Goal: Information Seeking & Learning: Check status

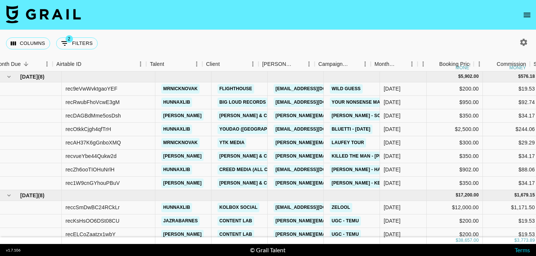
scroll to position [0, 34]
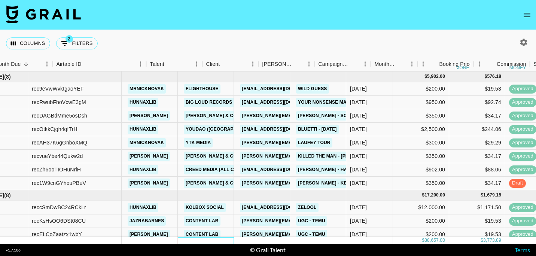
drag, startPoint x: 225, startPoint y: 238, endPoint x: 276, endPoint y: 243, distance: 51.2
click at [248, 239] on div "[DATE] ( 8 ) $ 5,902.00 $ 576.18 rec9eVwWvktgaoYEF mrnicknovak Flighthouse [EMA…" at bounding box center [268, 157] width 536 height 172
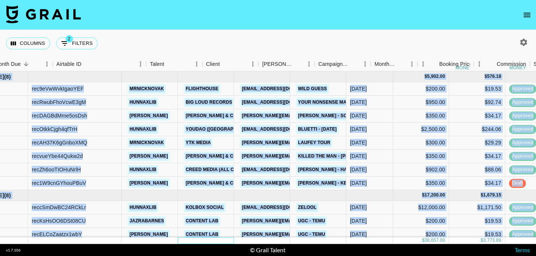
scroll to position [4, 34]
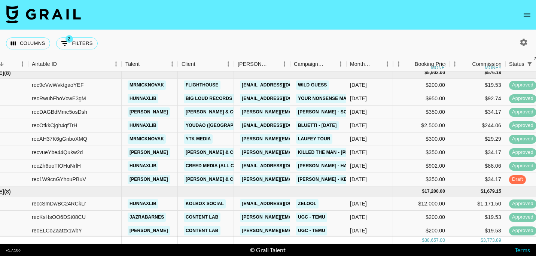
click at [284, 245] on footer "v 1.7.106 © Grail Talent Terms" at bounding box center [268, 250] width 536 height 12
drag, startPoint x: 250, startPoint y: 28, endPoint x: 235, endPoint y: 39, distance: 18.1
click at [250, 28] on nav at bounding box center [268, 15] width 536 height 30
click at [85, 40] on button "2 Filters" at bounding box center [77, 43] width 42 height 12
select select "status"
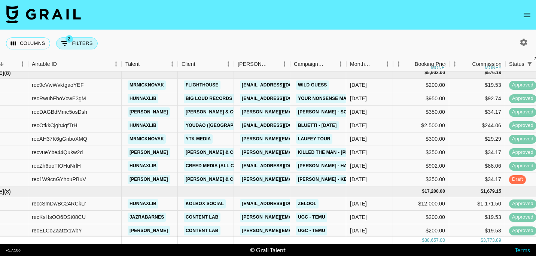
select select "not"
select select "declined"
select select "status"
select select "not"
select select "cancelled"
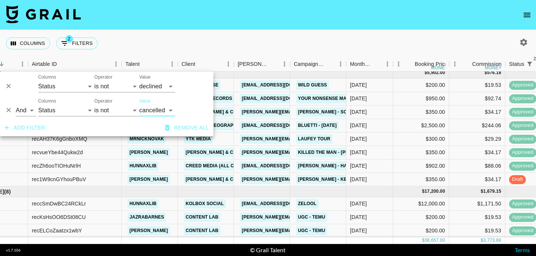
click at [22, 129] on button "Add filter" at bounding box center [24, 128] width 47 height 14
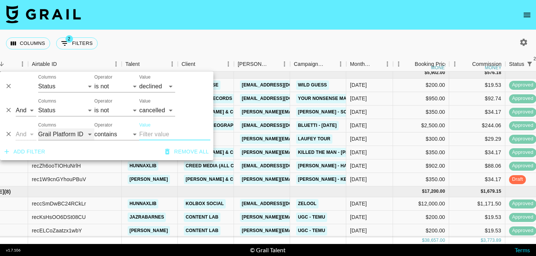
click at [68, 138] on select "Grail Platform ID Airtable ID Talent Manager Client [PERSON_NAME] Campaign (Typ…" at bounding box center [66, 134] width 56 height 12
select select "talentName"
click at [38, 128] on select "Grail Platform ID Airtable ID Talent Manager Client [PERSON_NAME] Campaign (Typ…" at bounding box center [66, 134] width 56 height 12
click at [158, 140] on input "Value" at bounding box center [174, 134] width 71 height 12
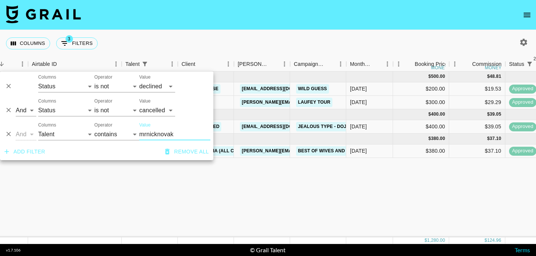
type input "mrnicknovak"
click at [345, 200] on div "[DATE] ( 2 ) $ 500.00 $ 48.81 rec9eVwWvktgaoYEF mrnicknovak Flighthouse [EMAIL_…" at bounding box center [446, 154] width 961 height 166
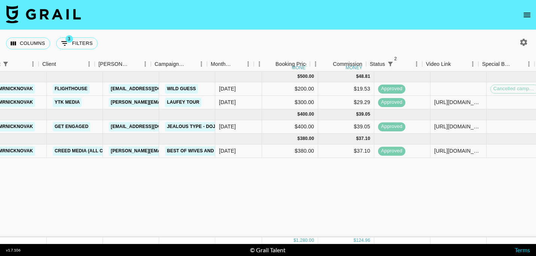
scroll to position [0, 207]
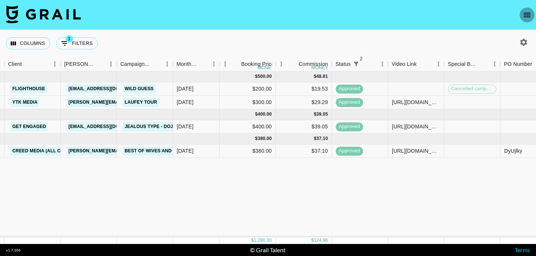
click at [528, 15] on icon "open drawer" at bounding box center [526, 14] width 9 height 9
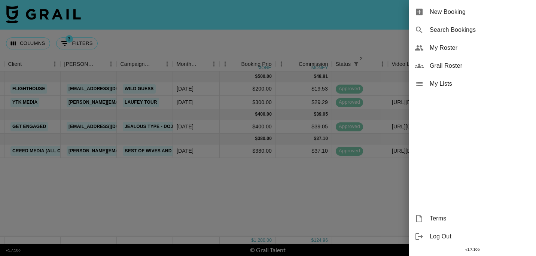
click at [333, 23] on div at bounding box center [268, 128] width 536 height 256
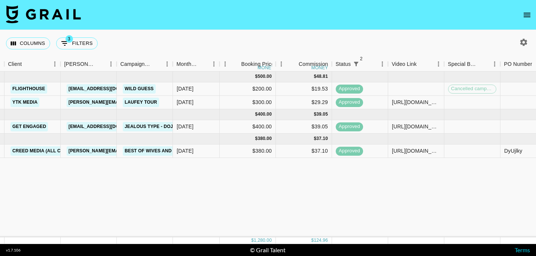
click at [524, 40] on icon "button" at bounding box center [523, 42] width 7 height 7
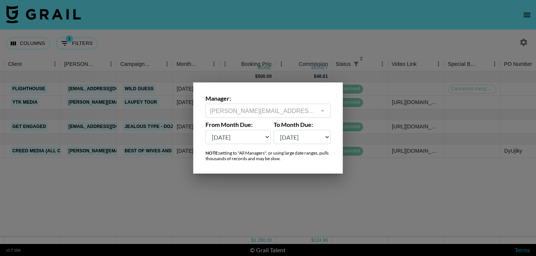
click at [242, 134] on select "[DATE] Sep '[DATE] [DATE] '[DATE] May '[DATE] Mar '[DATE] Jan '[DATE] Nov '[DAT…" at bounding box center [237, 137] width 65 height 14
select select "[DATE]"
click at [205, 130] on select "[DATE] Sep '[DATE] [DATE] '[DATE] May '[DATE] Mar '[DATE] Jan '[DATE] Nov '[DAT…" at bounding box center [237, 137] width 65 height 14
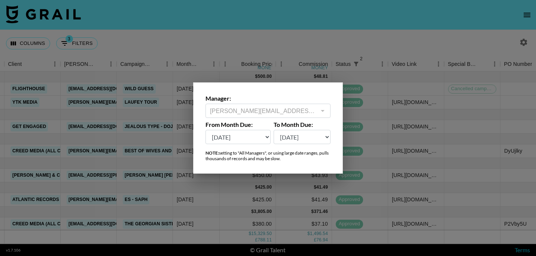
click at [279, 202] on div at bounding box center [268, 128] width 536 height 256
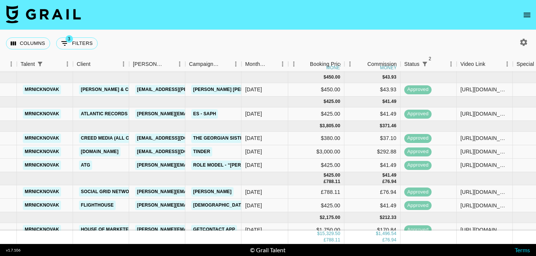
scroll to position [87, 138]
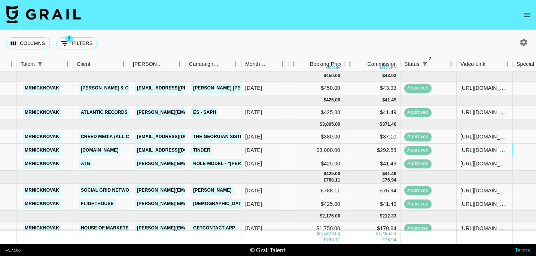
click at [493, 150] on div "[URL][DOMAIN_NAME]" at bounding box center [484, 149] width 48 height 7
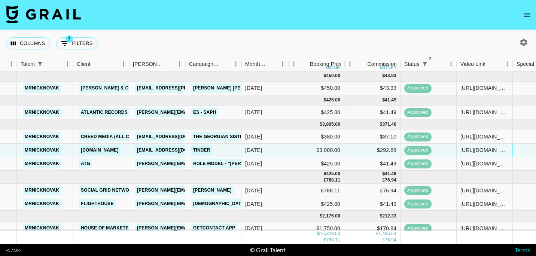
click at [484, 150] on div "[URL][DOMAIN_NAME]" at bounding box center [484, 149] width 48 height 7
click at [477, 148] on input "[URL][DOMAIN_NAME]" at bounding box center [484, 150] width 55 height 6
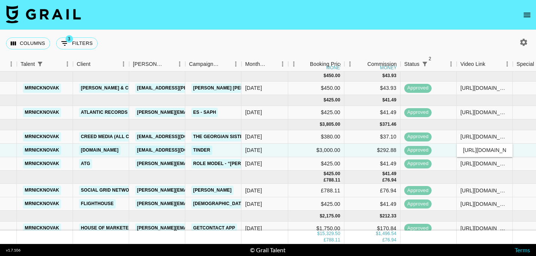
click at [248, 33] on div "Columns 3 Filters + Booking" at bounding box center [268, 43] width 536 height 27
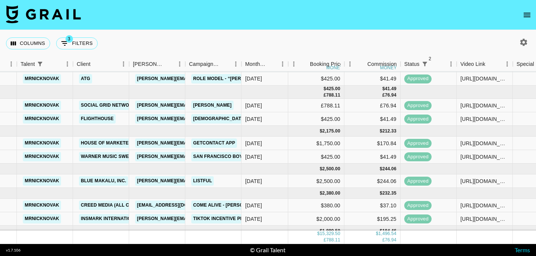
scroll to position [174, 138]
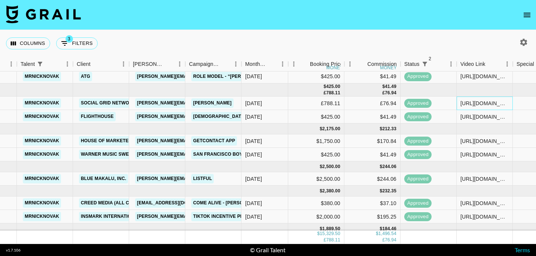
click at [464, 102] on div "[URL][DOMAIN_NAME]" at bounding box center [484, 102] width 48 height 7
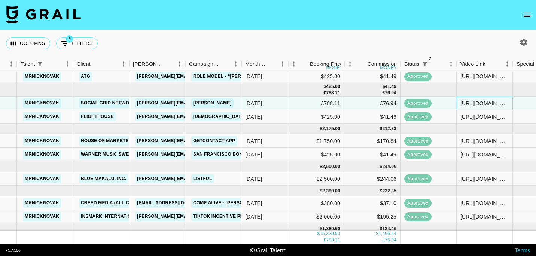
click at [466, 103] on div "[URL][DOMAIN_NAME]" at bounding box center [484, 102] width 48 height 7
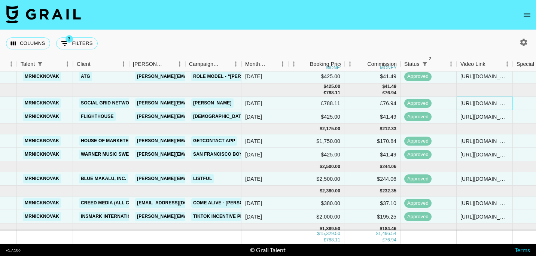
click at [466, 103] on div "[URL][DOMAIN_NAME]" at bounding box center [484, 102] width 48 height 7
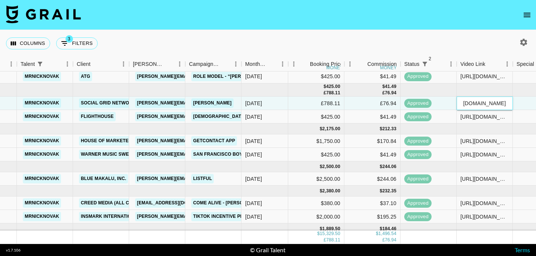
scroll to position [0, 0]
click at [267, 30] on div "Columns 3 Filters + Booking" at bounding box center [268, 43] width 536 height 27
click at [482, 141] on div "[URL][DOMAIN_NAME]" at bounding box center [484, 140] width 48 height 7
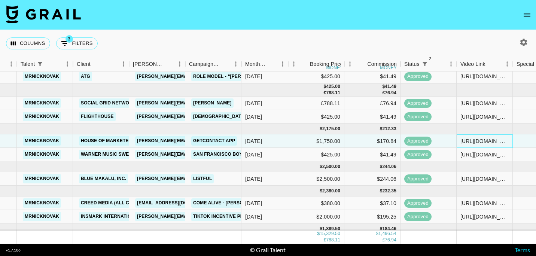
click at [475, 144] on div "[URL][DOMAIN_NAME]" at bounding box center [484, 140] width 48 height 7
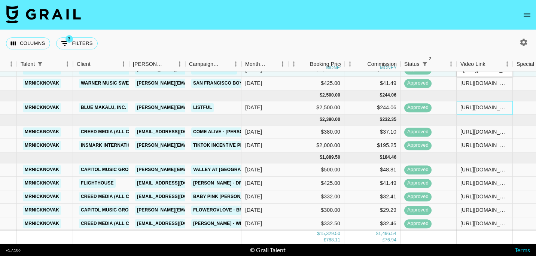
click at [482, 104] on div "[URL][DOMAIN_NAME]" at bounding box center [484, 107] width 48 height 7
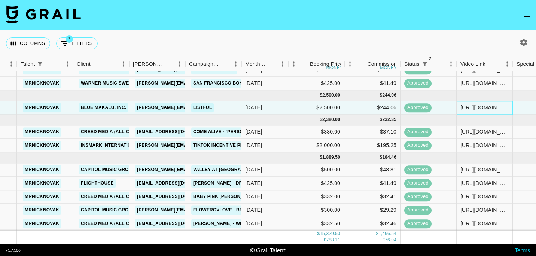
click at [477, 104] on div "[URL][DOMAIN_NAME]" at bounding box center [484, 107] width 48 height 7
click at [479, 142] on div "[URL][DOMAIN_NAME]" at bounding box center [484, 145] width 48 height 7
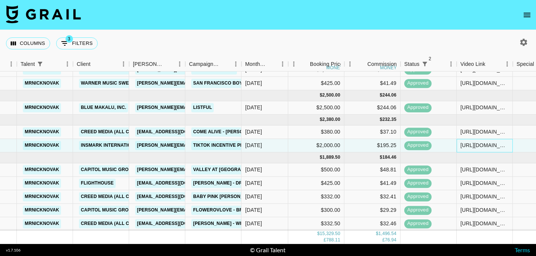
click at [477, 142] on div "[URL][DOMAIN_NAME]" at bounding box center [484, 145] width 48 height 7
click at [469, 142] on div "[URL][DOMAIN_NAME]" at bounding box center [484, 145] width 48 height 7
click at [469, 143] on input "[URL][DOMAIN_NAME]" at bounding box center [484, 146] width 55 height 6
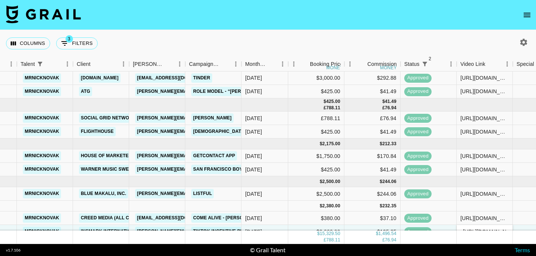
scroll to position [159, 138]
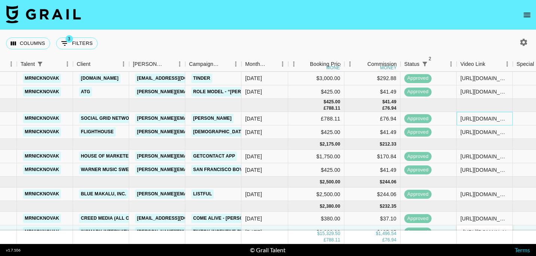
click at [485, 116] on div "[URL][DOMAIN_NAME]" at bounding box center [484, 118] width 48 height 7
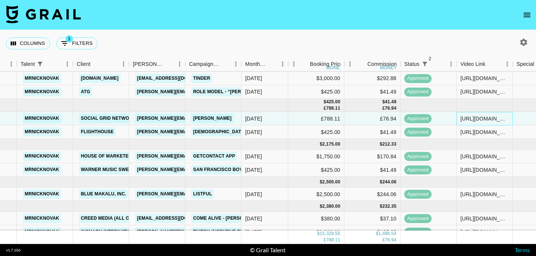
click at [481, 118] on div "[URL][DOMAIN_NAME]" at bounding box center [484, 118] width 48 height 7
click at [478, 120] on div "[URL][DOMAIN_NAME]" at bounding box center [484, 118] width 48 height 7
click at [475, 120] on input "[URL][DOMAIN_NAME]" at bounding box center [484, 119] width 55 height 6
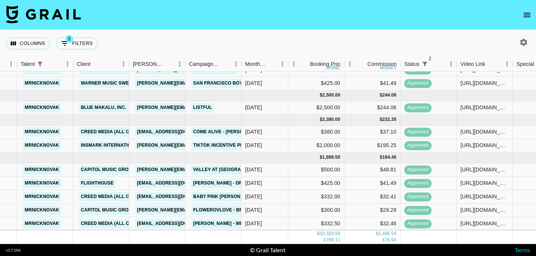
click at [522, 38] on icon "button" at bounding box center [523, 42] width 9 height 9
select select "[DATE]"
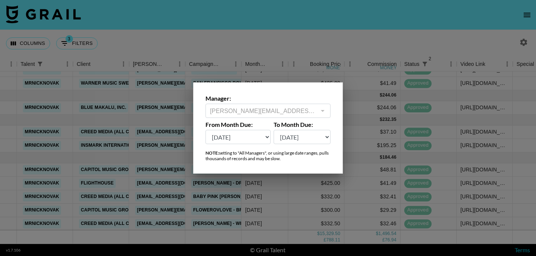
scroll to position [251, 138]
click at [255, 142] on select "[DATE] Sep '[DATE] [DATE] '[DATE] May '[DATE] Mar '[DATE] Jan '[DATE] Nov '[DAT…" at bounding box center [237, 137] width 65 height 14
drag, startPoint x: 261, startPoint y: 148, endPoint x: 261, endPoint y: 153, distance: 5.2
click at [261, 148] on div "Manager: [PERSON_NAME][EMAIL_ADDRESS][DOMAIN_NAME] ​ From Month Due: [DATE] Sep…" at bounding box center [268, 127] width 150 height 91
drag, startPoint x: 276, startPoint y: 156, endPoint x: 297, endPoint y: 129, distance: 34.3
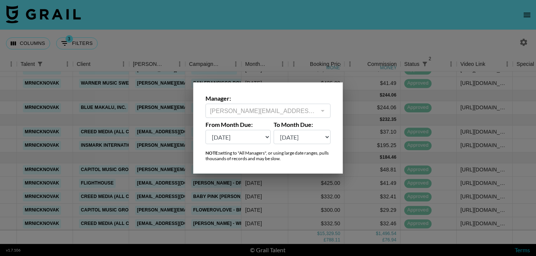
click at [241, 157] on div "NOTE: setting to "All Managers", or using large date ranges, pulls thousands of…" at bounding box center [267, 155] width 125 height 11
click at [321, 20] on div at bounding box center [268, 128] width 536 height 256
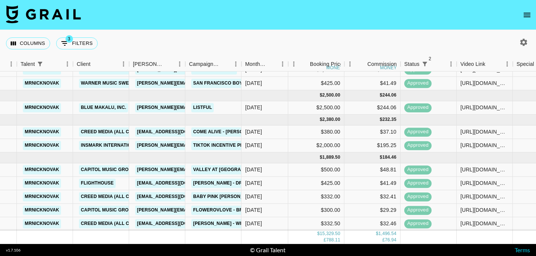
drag, startPoint x: 347, startPoint y: 27, endPoint x: 327, endPoint y: 27, distance: 19.8
click at [327, 27] on nav at bounding box center [268, 15] width 536 height 30
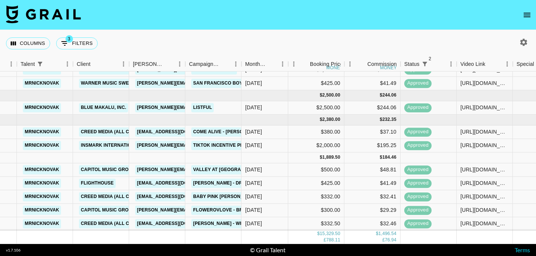
scroll to position [0, 138]
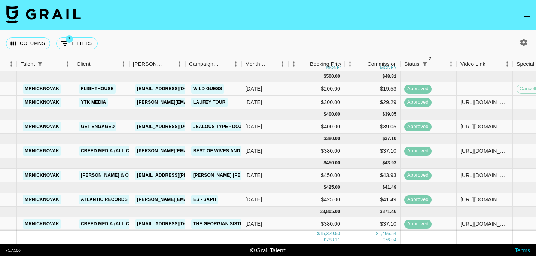
click at [525, 37] on button "button" at bounding box center [523, 42] width 13 height 13
select select "[DATE]"
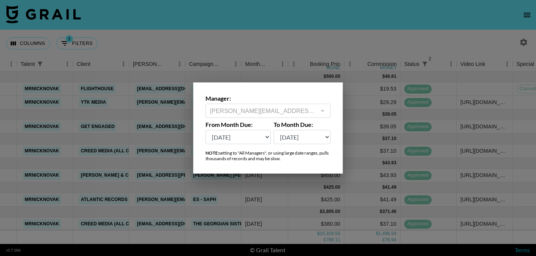
click at [358, 49] on div at bounding box center [268, 128] width 536 height 256
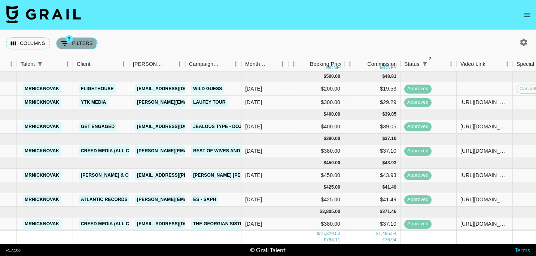
click at [69, 41] on span "3" at bounding box center [68, 38] width 7 height 7
select select "status"
select select "not"
select select "declined"
select select "status"
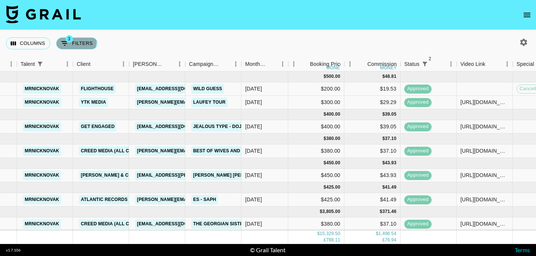
select select "not"
select select "cancelled"
select select "talentName"
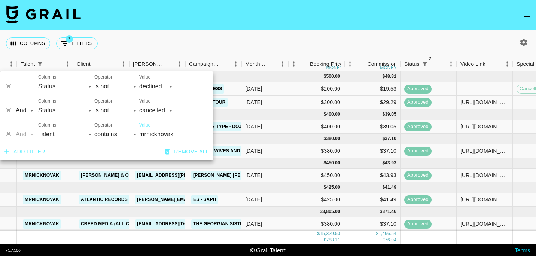
click at [6, 132] on icon "Delete" at bounding box center [8, 133] width 7 height 7
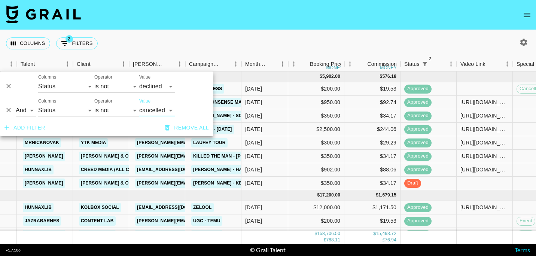
click at [192, 32] on div "Columns 2 Filters + Booking" at bounding box center [268, 43] width 536 height 27
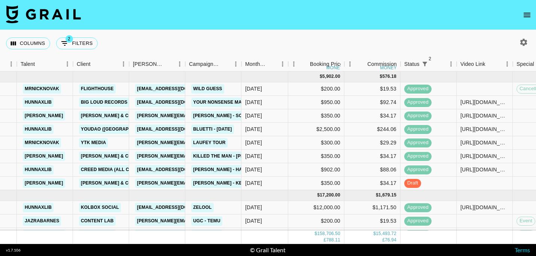
drag, startPoint x: 208, startPoint y: 41, endPoint x: 184, endPoint y: 40, distance: 24.0
click at [184, 40] on div "Columns 2 Filters + Booking" at bounding box center [268, 43] width 536 height 27
drag, startPoint x: 350, startPoint y: 8, endPoint x: 315, endPoint y: 10, distance: 34.9
click at [315, 10] on nav at bounding box center [268, 15] width 536 height 30
drag, startPoint x: 312, startPoint y: 16, endPoint x: 267, endPoint y: 18, distance: 45.7
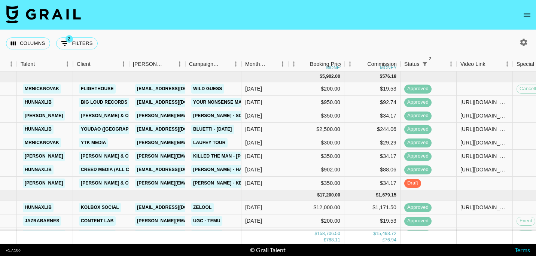
click at [267, 18] on nav at bounding box center [268, 15] width 536 height 30
drag, startPoint x: 387, startPoint y: 22, endPoint x: 353, endPoint y: 30, distance: 34.9
click at [353, 30] on div "Columns 2 Filters + Booking" at bounding box center [268, 43] width 536 height 27
drag, startPoint x: 353, startPoint y: 30, endPoint x: 347, endPoint y: 31, distance: 6.8
click at [347, 31] on div "Columns 2 Filters + Booking" at bounding box center [268, 43] width 536 height 27
